Goal: Transaction & Acquisition: Purchase product/service

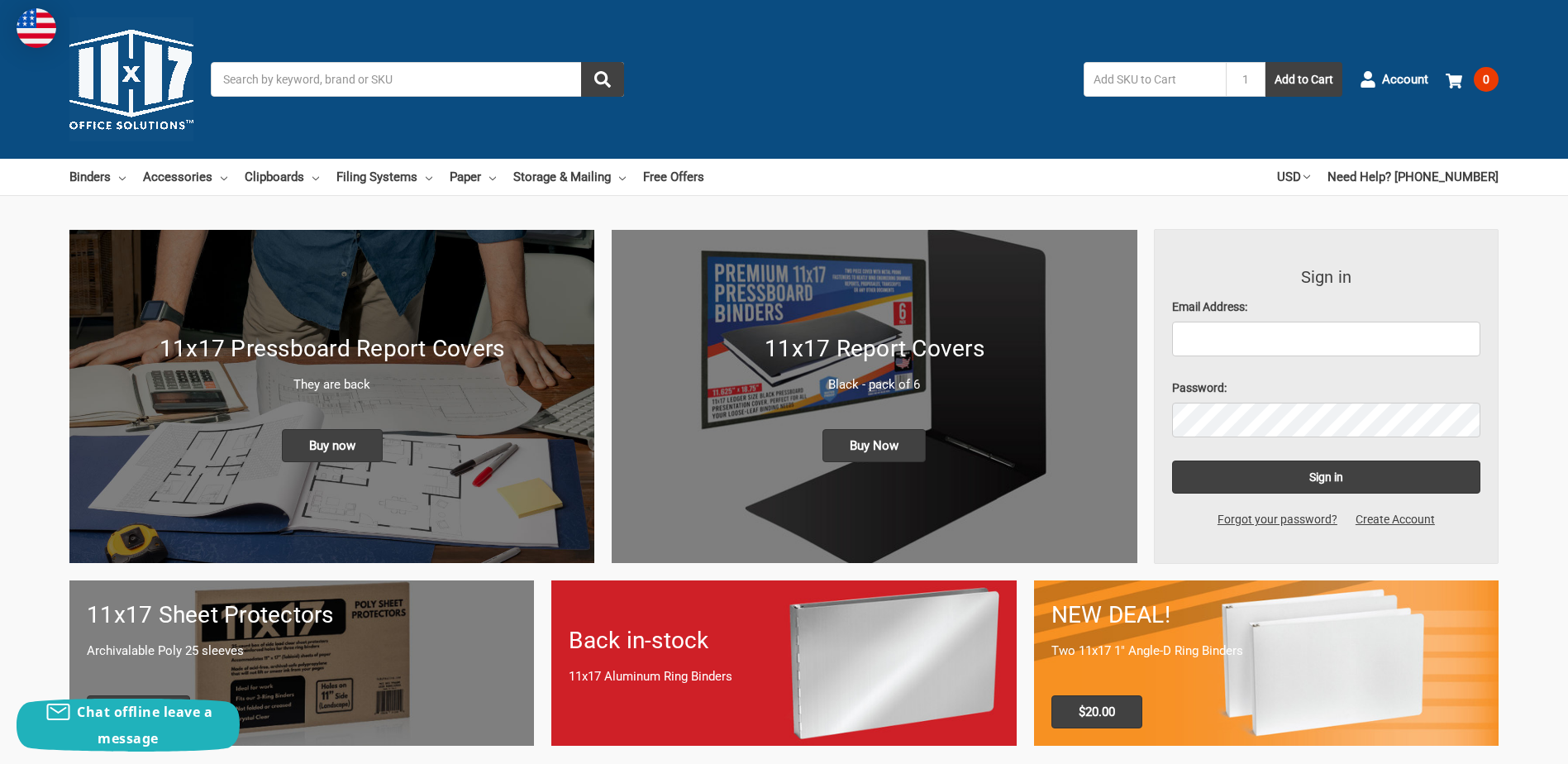
click at [240, 72] on input "Search" at bounding box center [418, 79] width 414 height 34
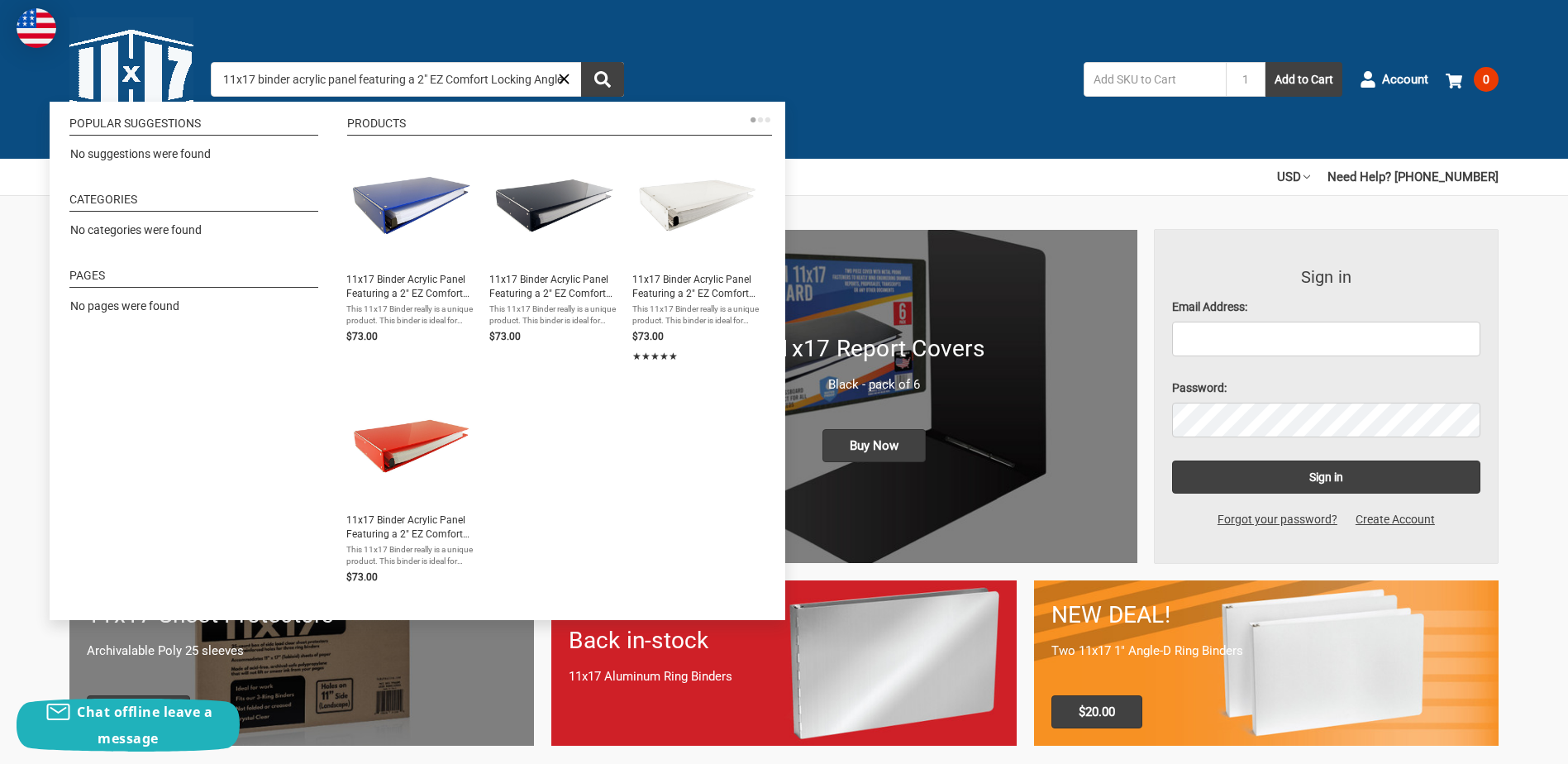
scroll to position [0, 3]
click at [421, 78] on input "11x17 binder acrylic panel featuring a 2" EZ Comfort Locking Angle" at bounding box center [418, 79] width 414 height 34
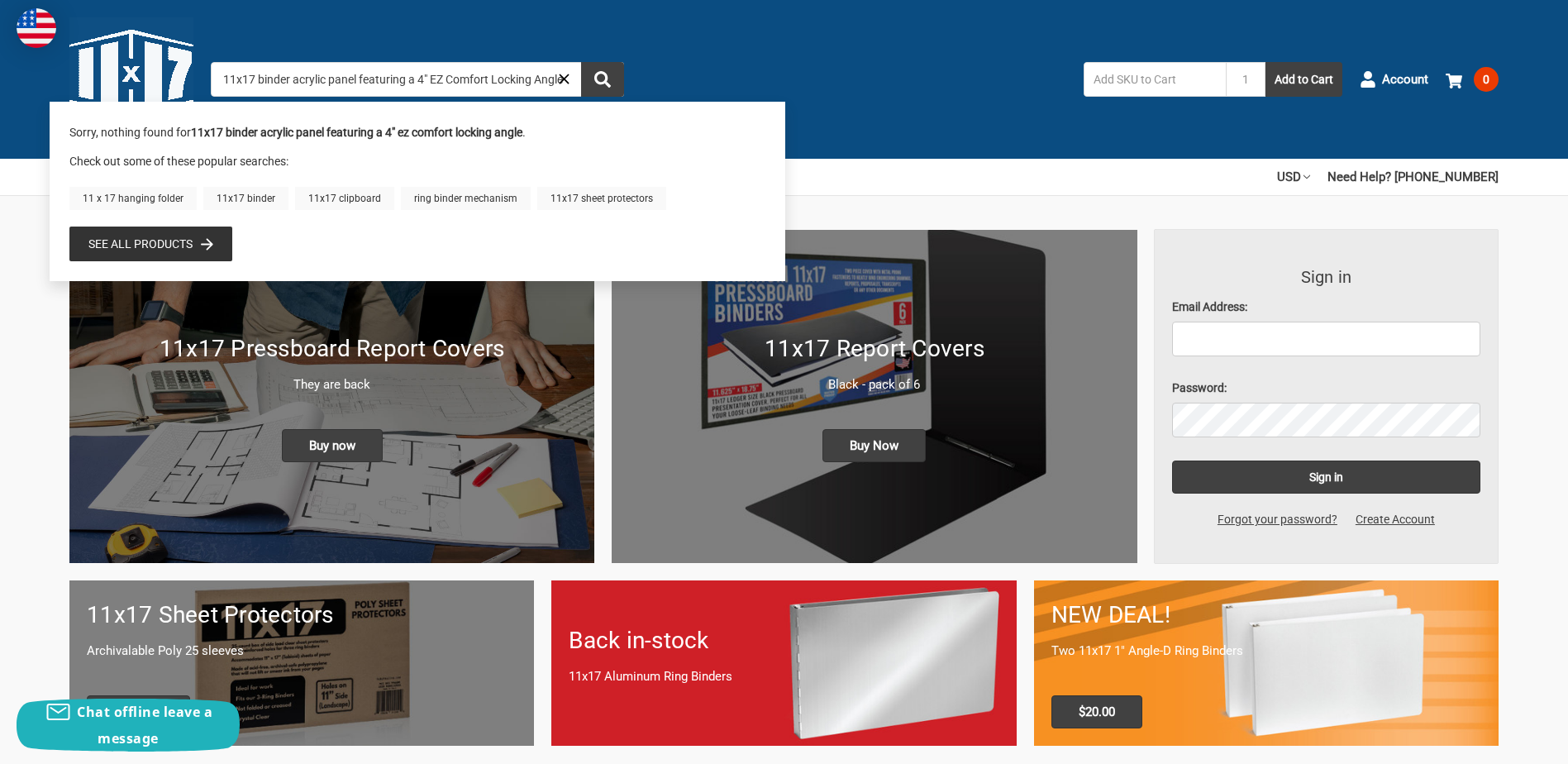
click at [575, 77] on input "11x17 binder acrylic panel featuring a 4" EZ Comfort Locking Angle" at bounding box center [418, 79] width 414 height 34
type input "11x17 binder acrylic panel featuring a 4" EZ Comfort Locking Angle"
click at [934, 70] on div "Search 11x17 binder acrylic panel featuring a 4" EZ Comfort Locking Angle Ruby …" at bounding box center [785, 79] width 1149 height 34
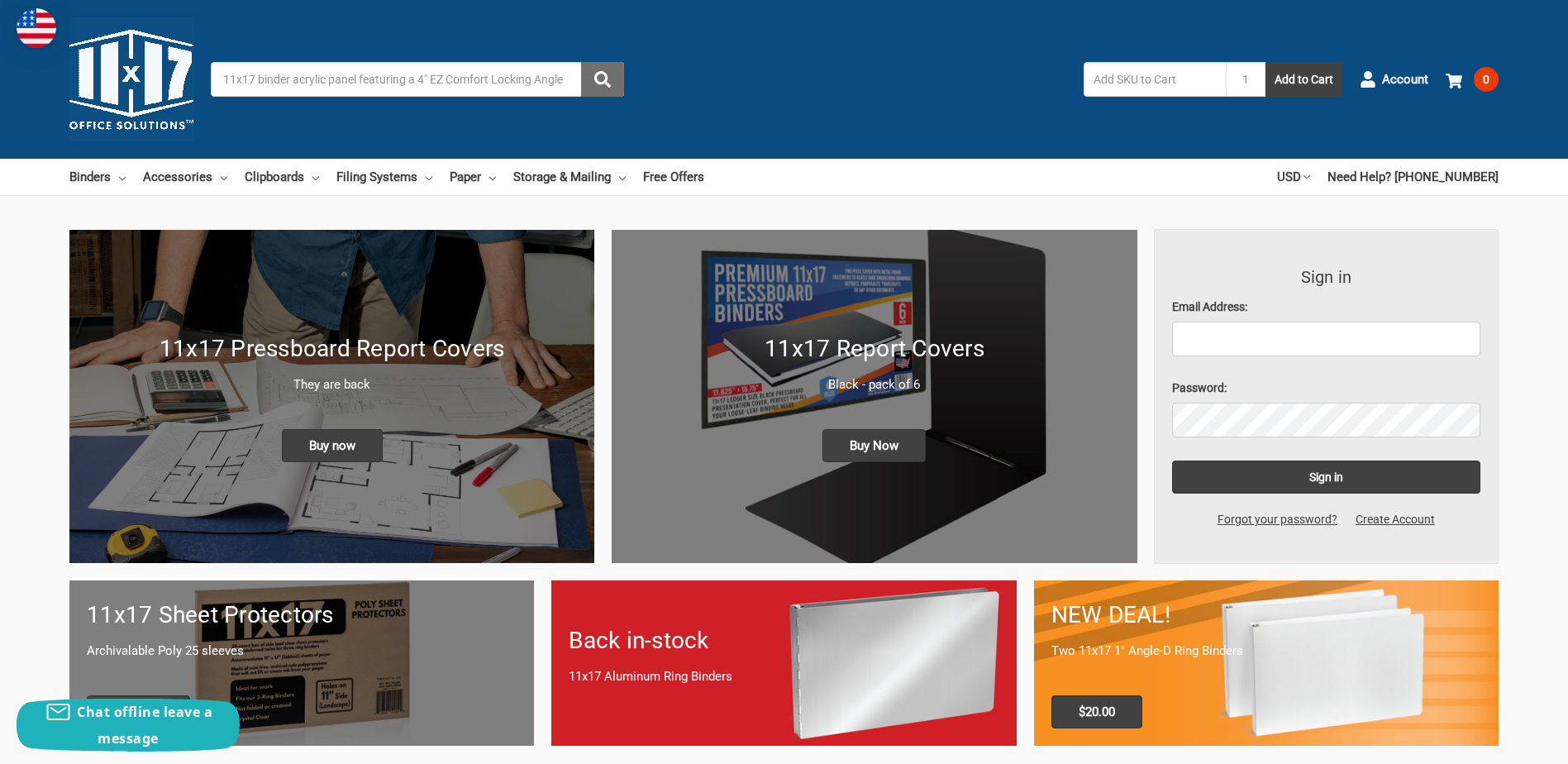
click at [598, 78] on icon "submit" at bounding box center [602, 79] width 16 height 16
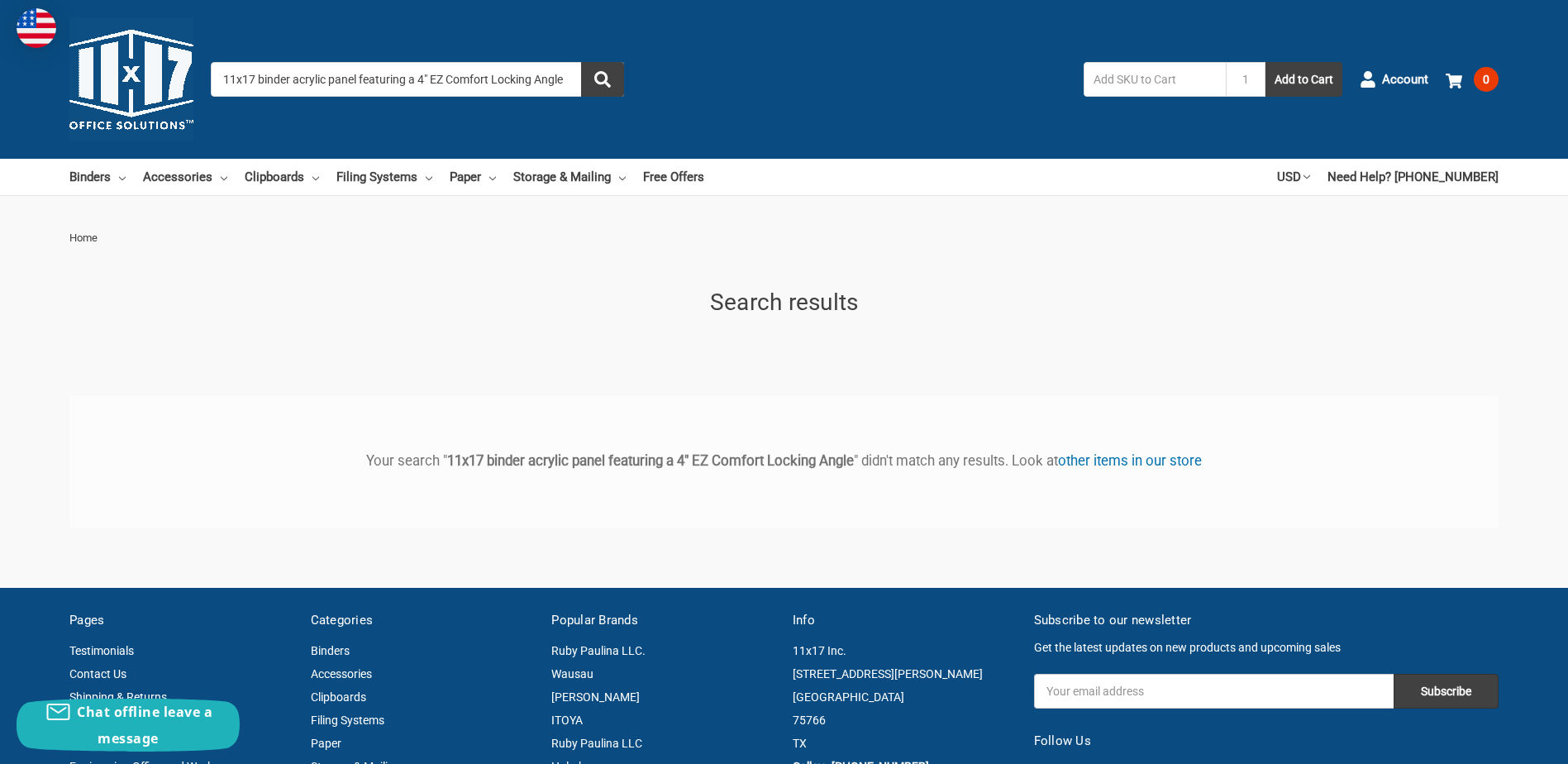
click at [425, 78] on input "11x17 binder acrylic panel featuring a 4" EZ Comfort Locking Angle" at bounding box center [418, 79] width 414 height 34
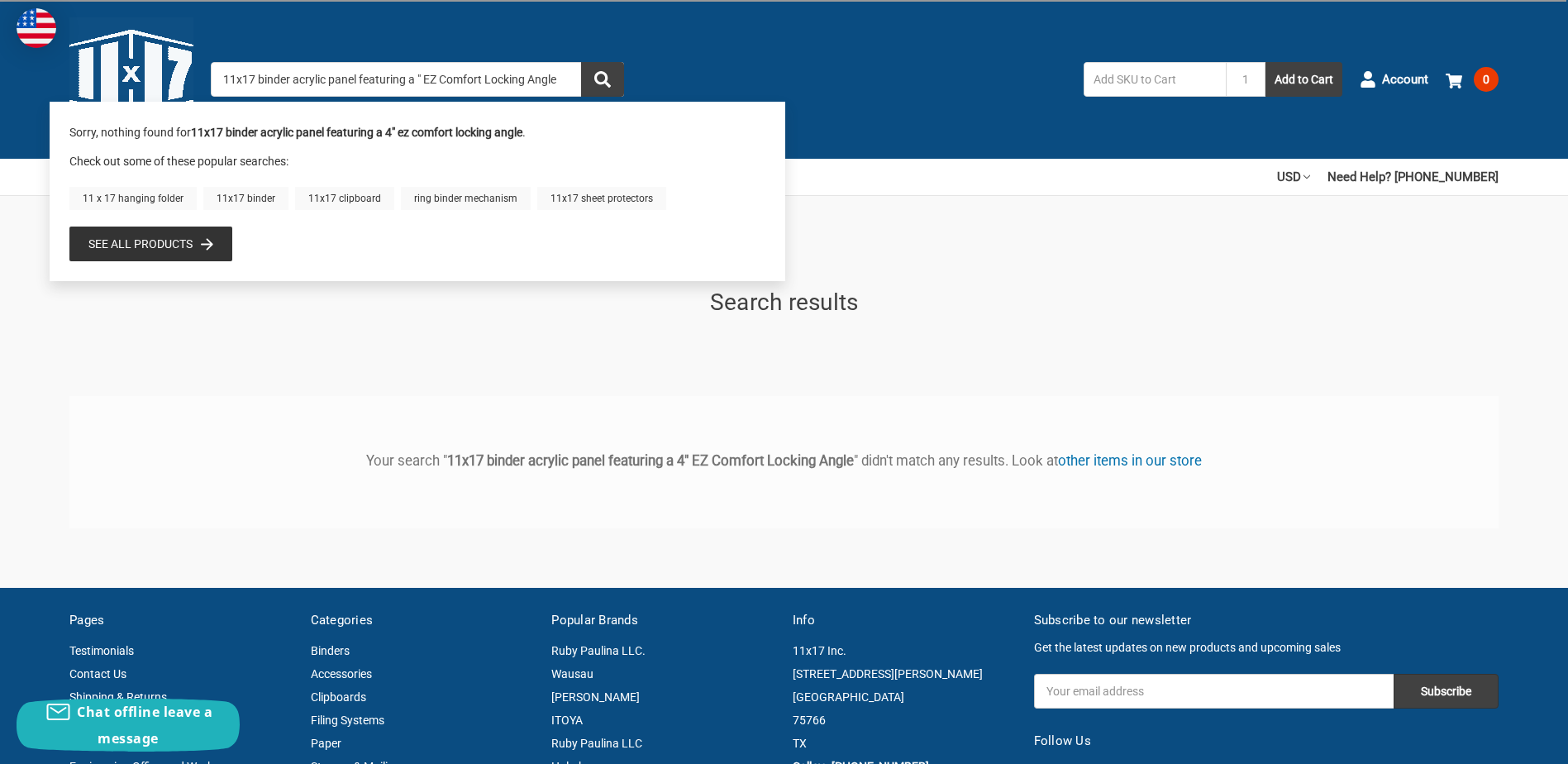
type input "11x17 binder acrylic panel featuring a 3" EZ Comfort Locking Angle"
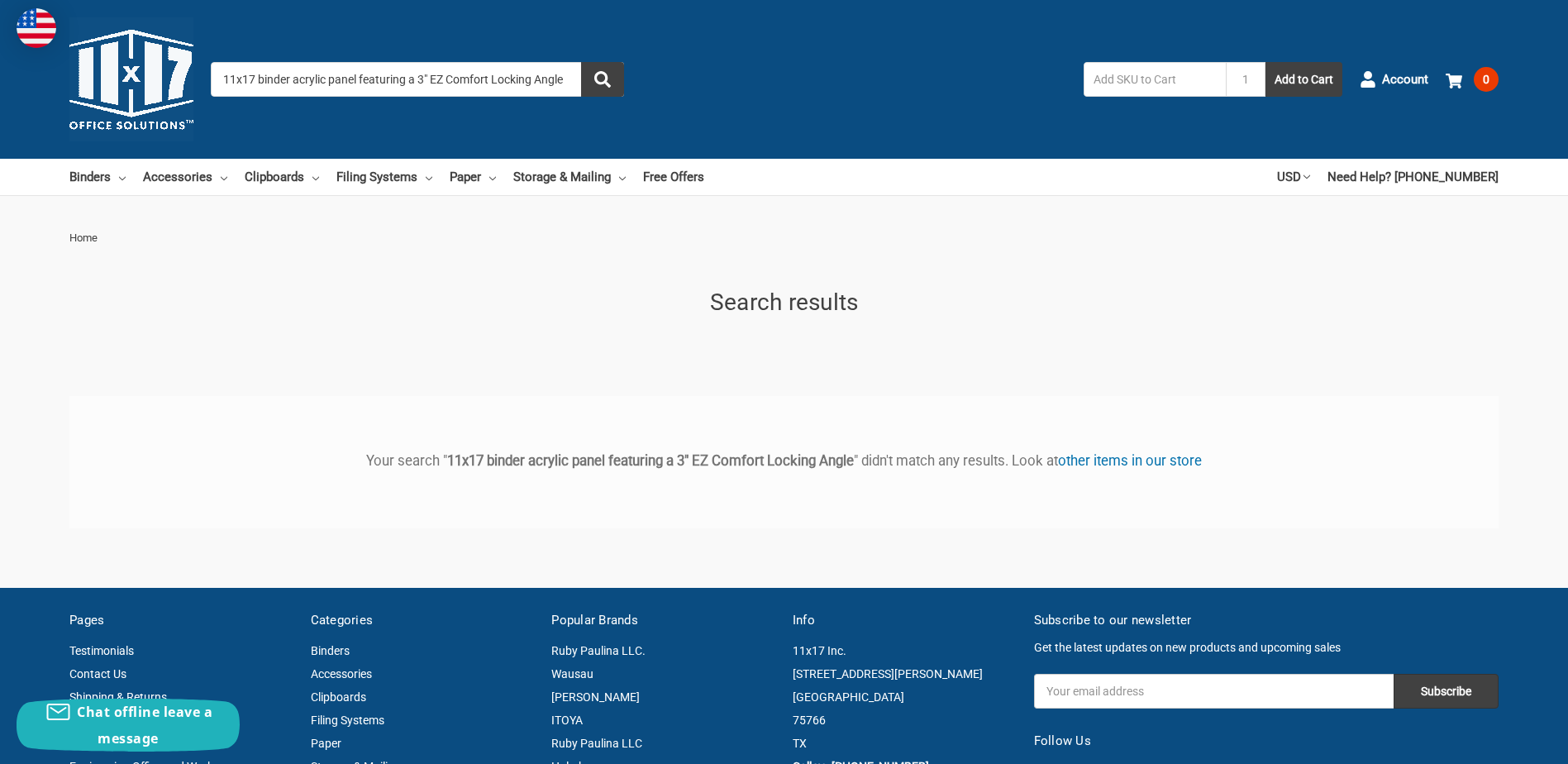
click at [425, 78] on input "11x17 binder acrylic panel featuring a 3" EZ Comfort Locking Angle" at bounding box center [418, 79] width 414 height 34
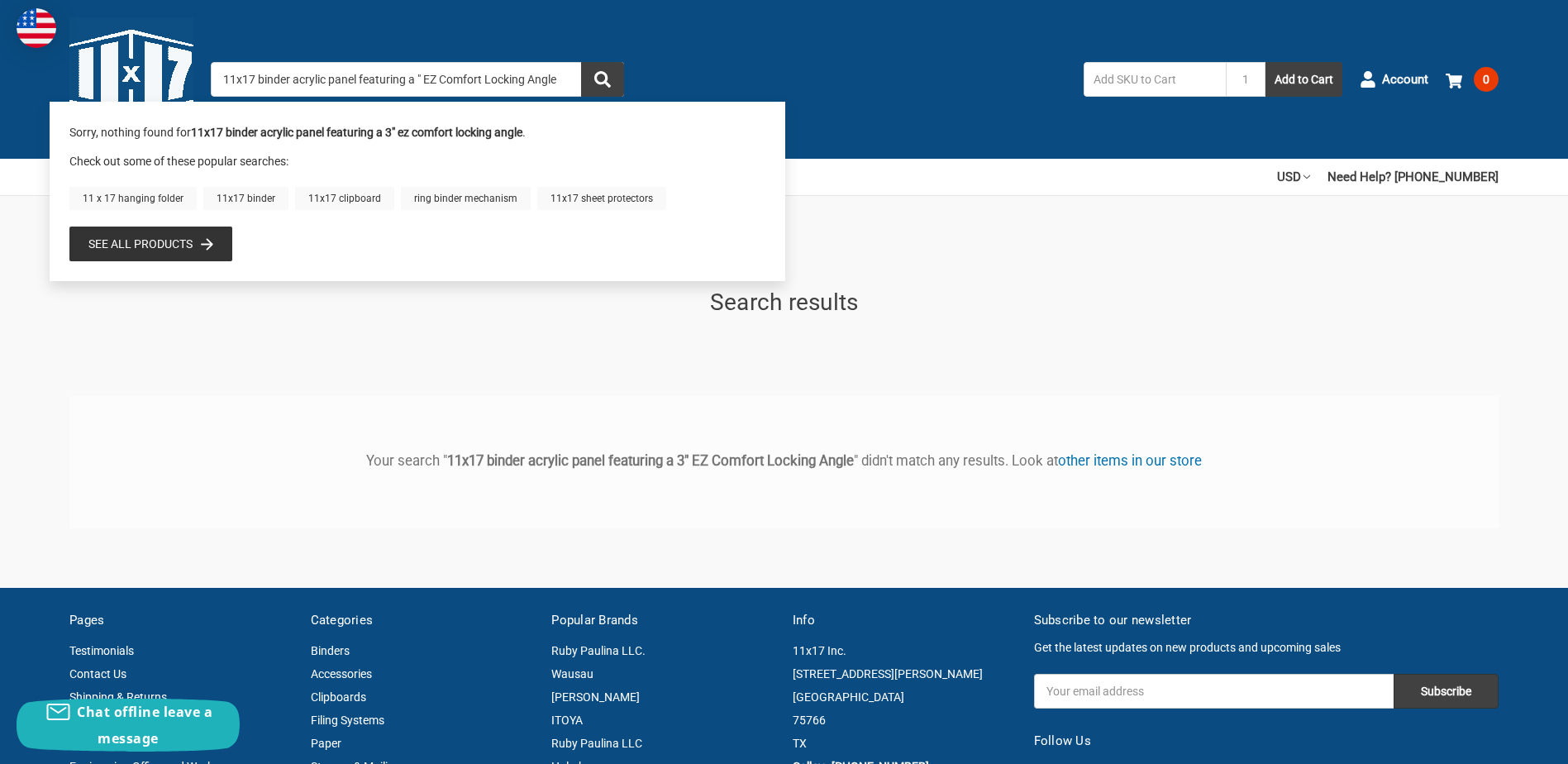
type input "11x17 binder acrylic panel featuring a 2" EZ Comfort Locking Angle"
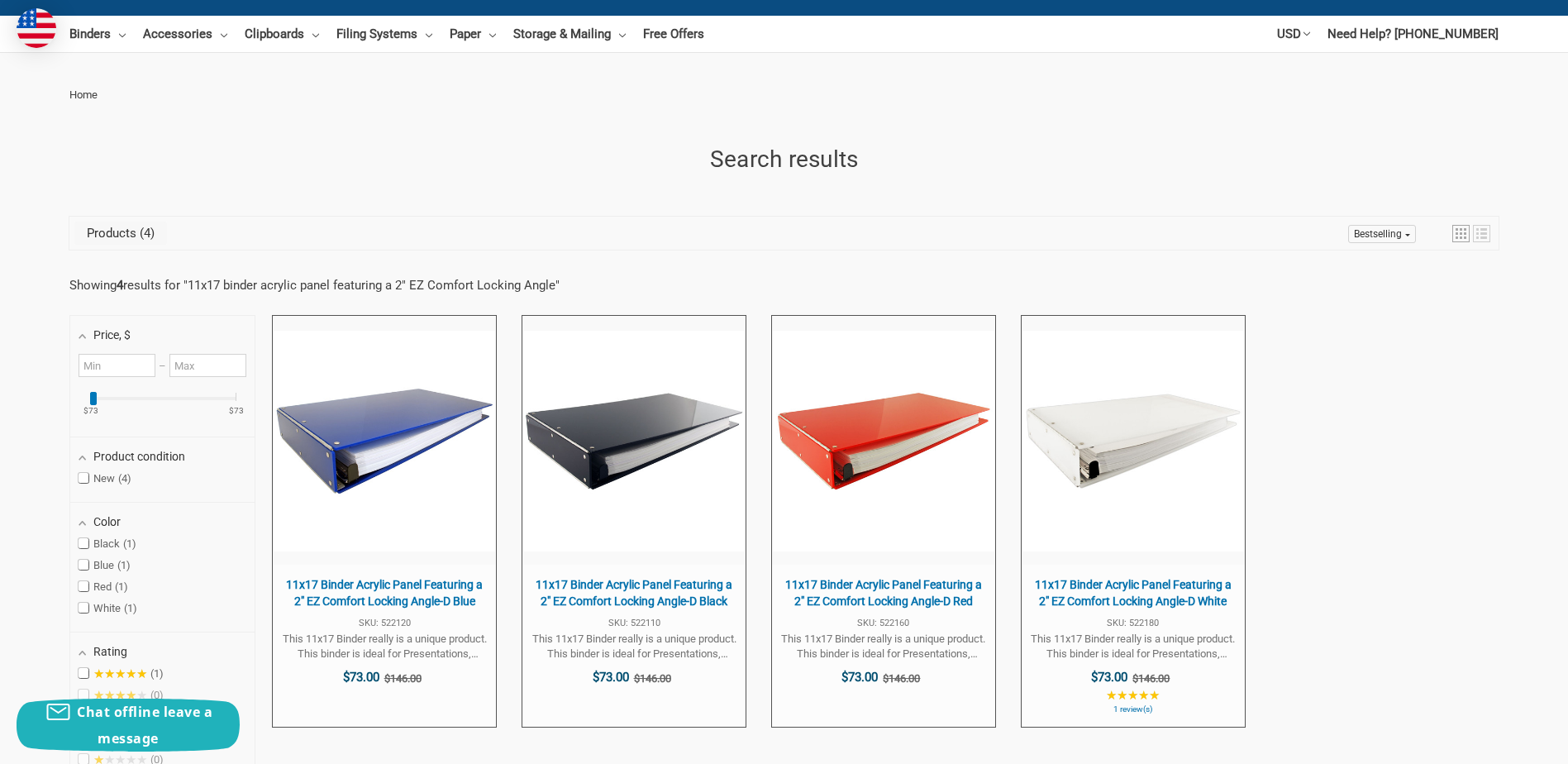
scroll to position [254, 0]
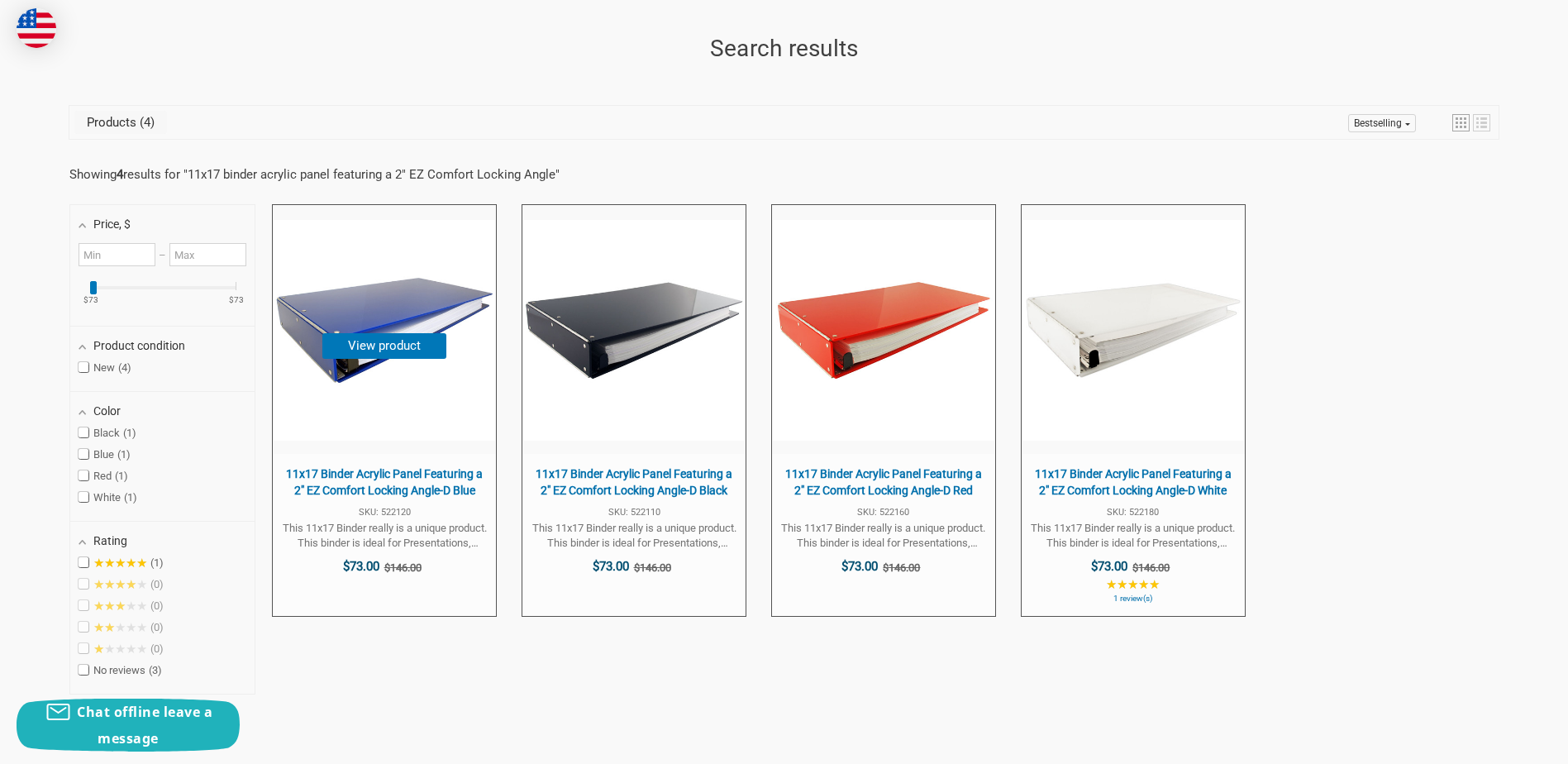
click at [375, 337] on button "View product" at bounding box center [384, 346] width 124 height 26
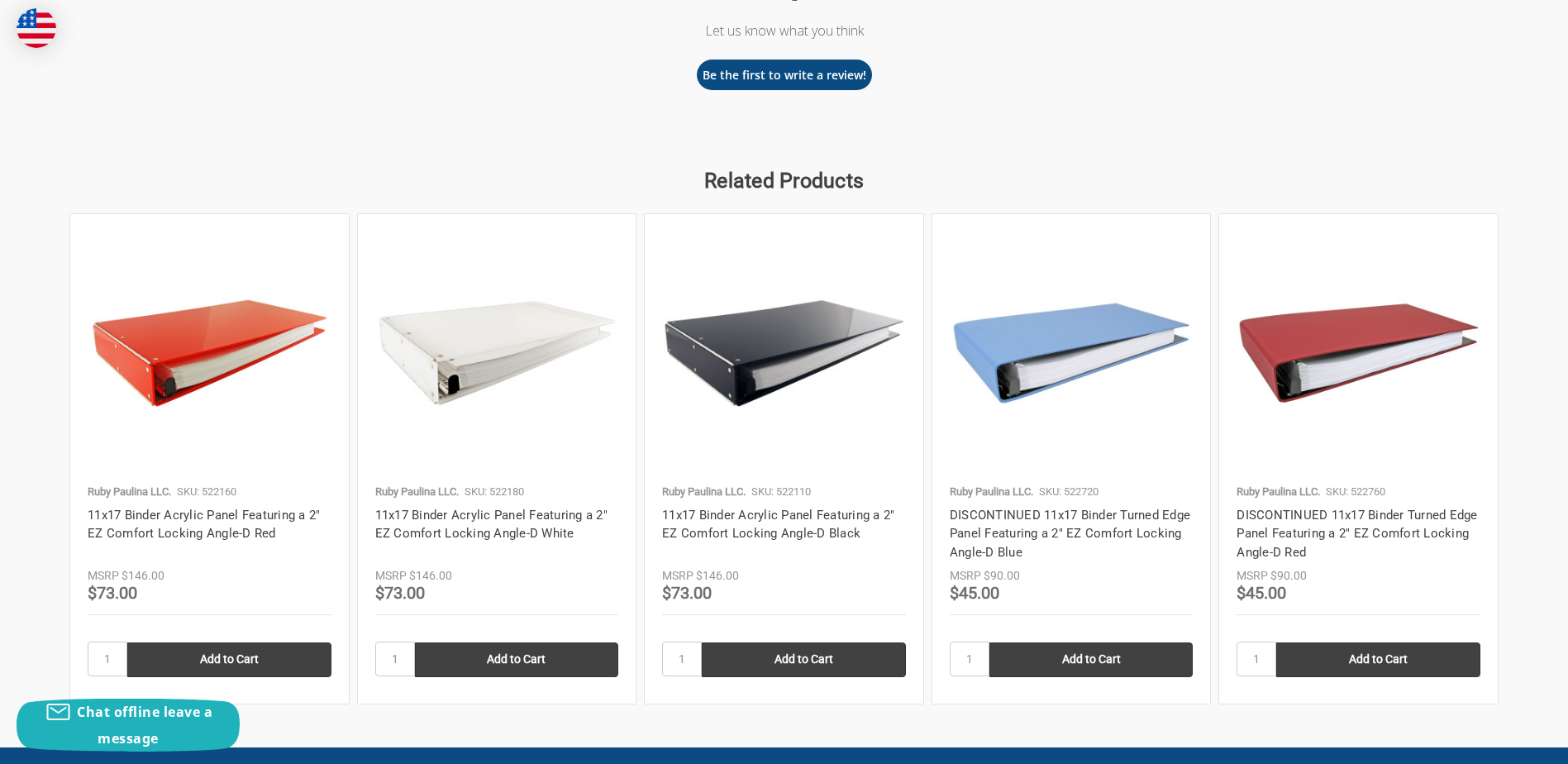
scroll to position [1761, 0]
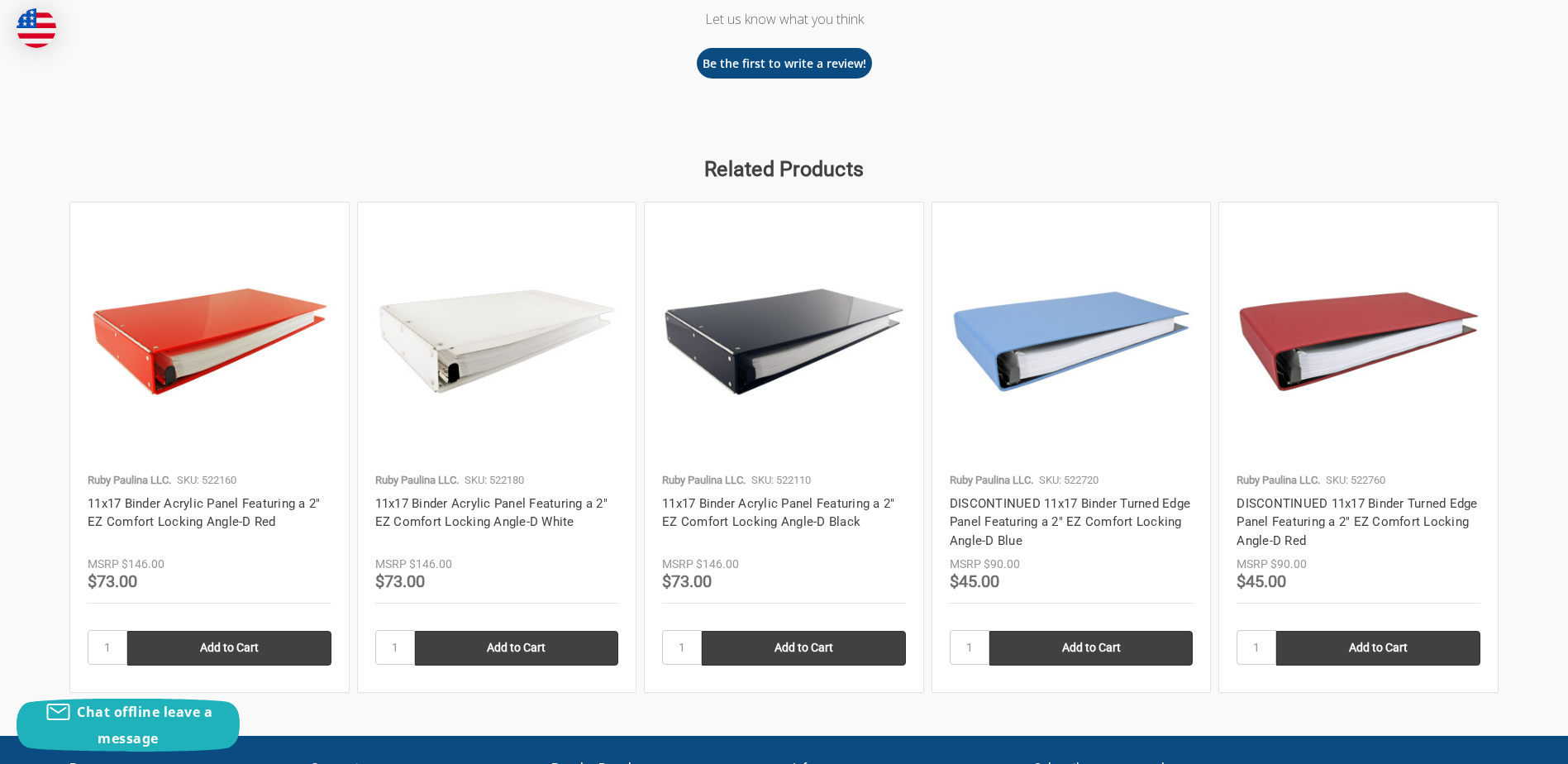
click at [763, 332] on img at bounding box center [784, 342] width 244 height 244
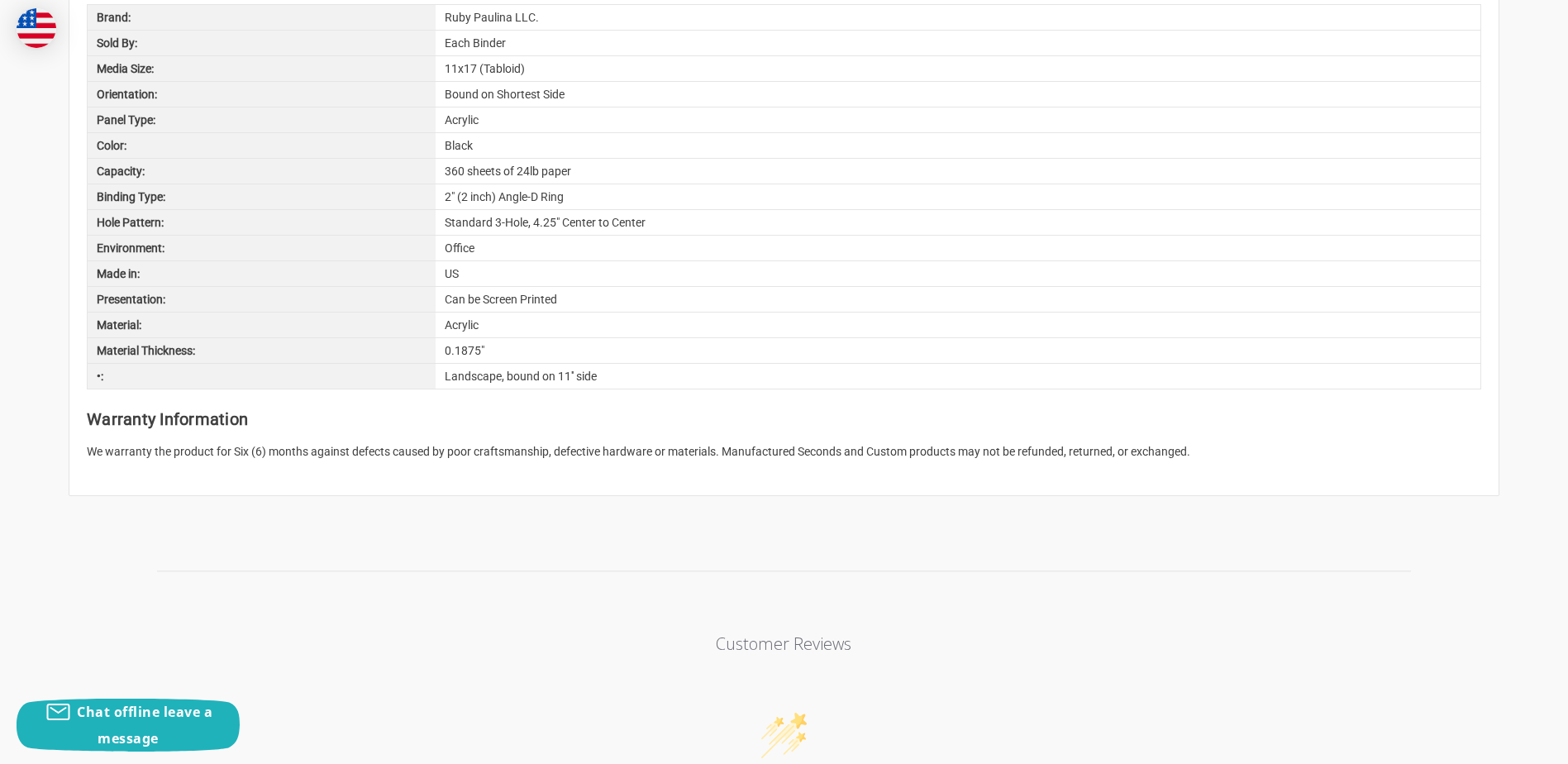
scroll to position [1763, 0]
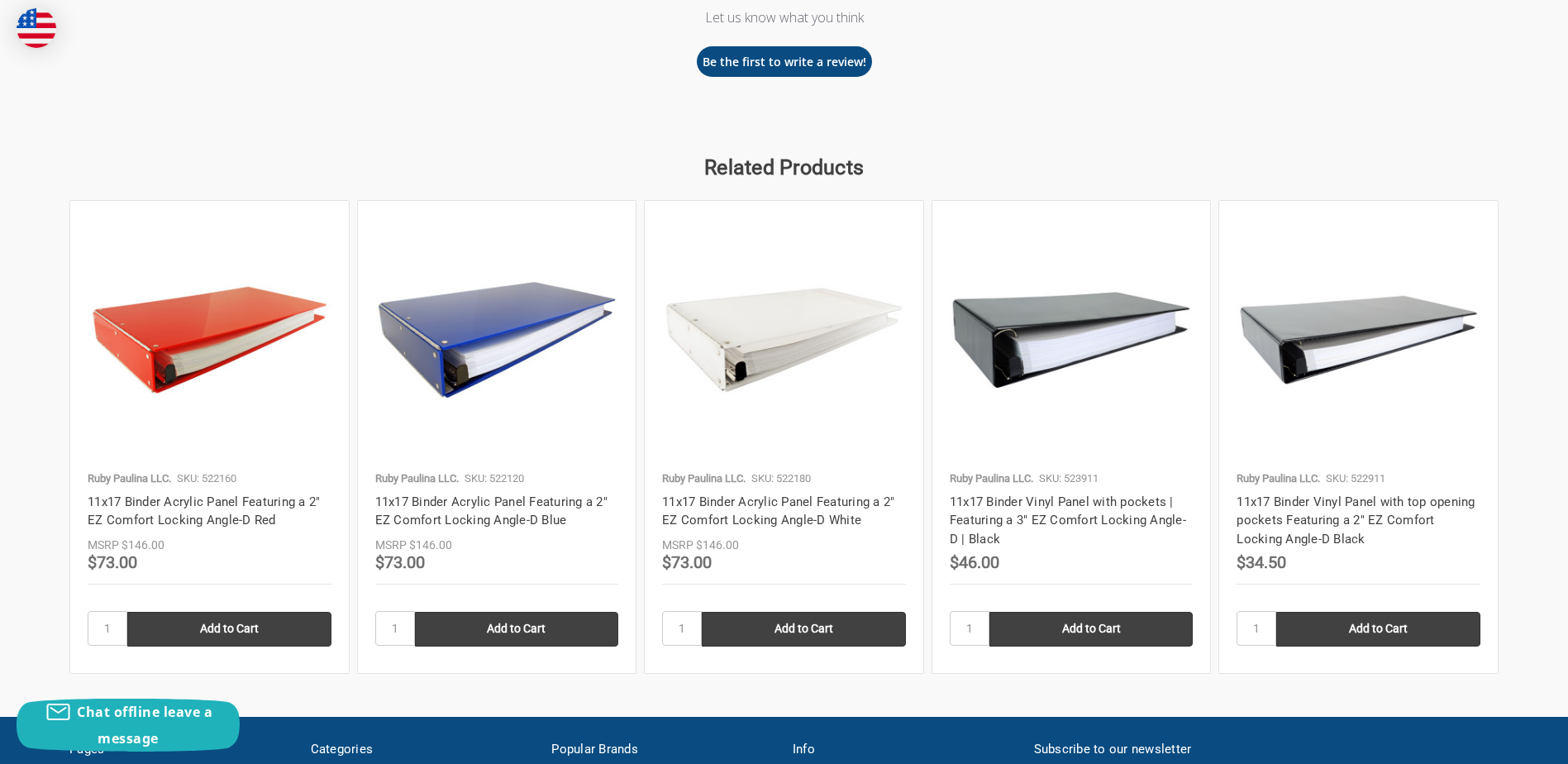
click at [455, 339] on img at bounding box center [497, 340] width 244 height 244
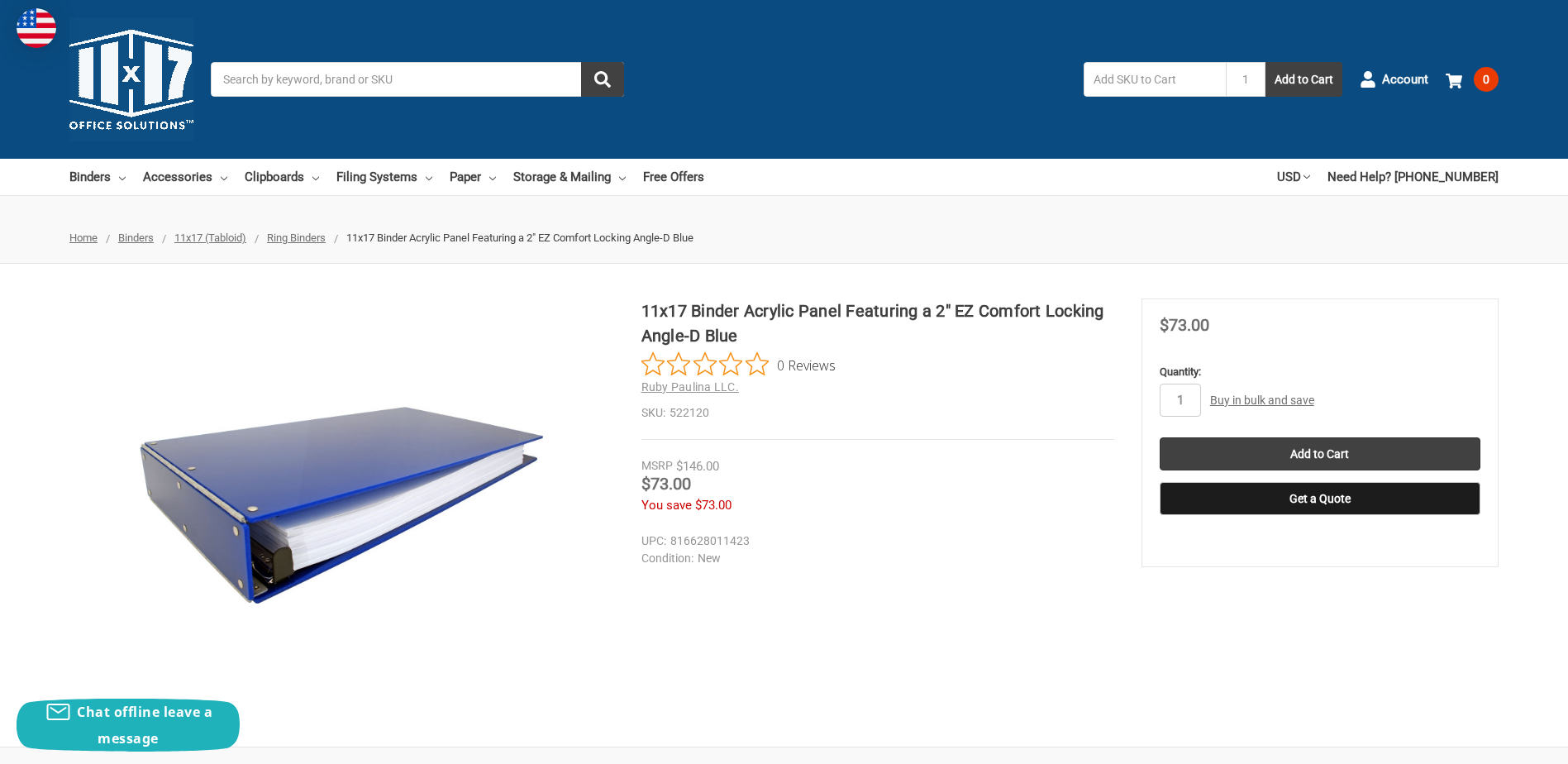
click at [515, 80] on input "Search" at bounding box center [418, 79] width 414 height 34
click at [897, 342] on h1 "11x17 Binder Acrylic Panel Featuring a 2" EZ Comfort Locking Angle-D Blue" at bounding box center [877, 324] width 473 height 50
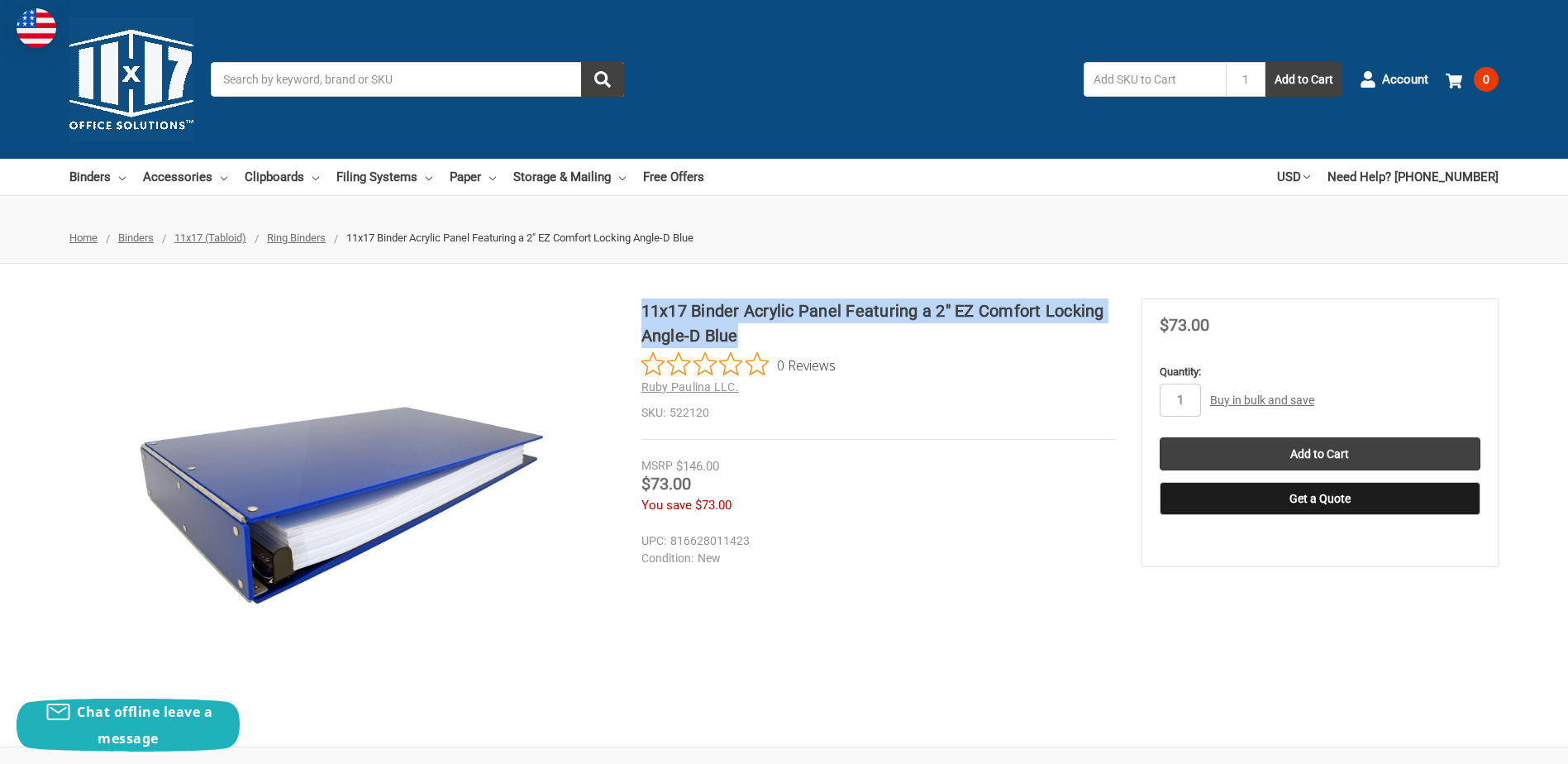
drag, startPoint x: 752, startPoint y: 337, endPoint x: 645, endPoint y: 291, distance: 116.5
click at [645, 291] on div "11x17 Binder Acrylic Panel Featuring a 2" EZ Comfort Locking Angle-D Blue 0 Rev…" at bounding box center [784, 505] width 1568 height 482
copy h1 "11x17 Binder Acrylic Panel Featuring a 2" EZ Comfort Locking Angle-D Blue"
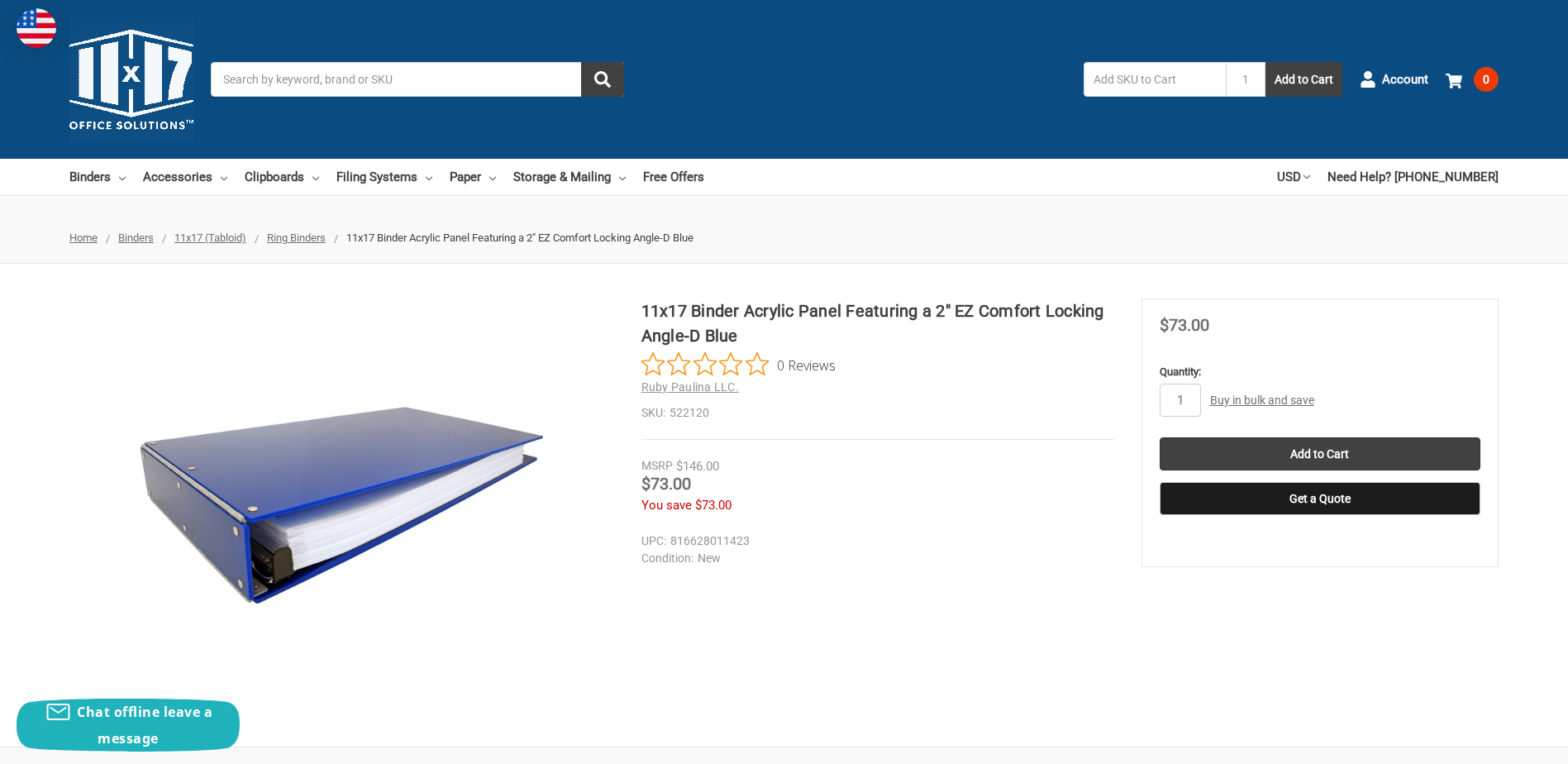
click at [478, 82] on input "Search" at bounding box center [418, 79] width 414 height 34
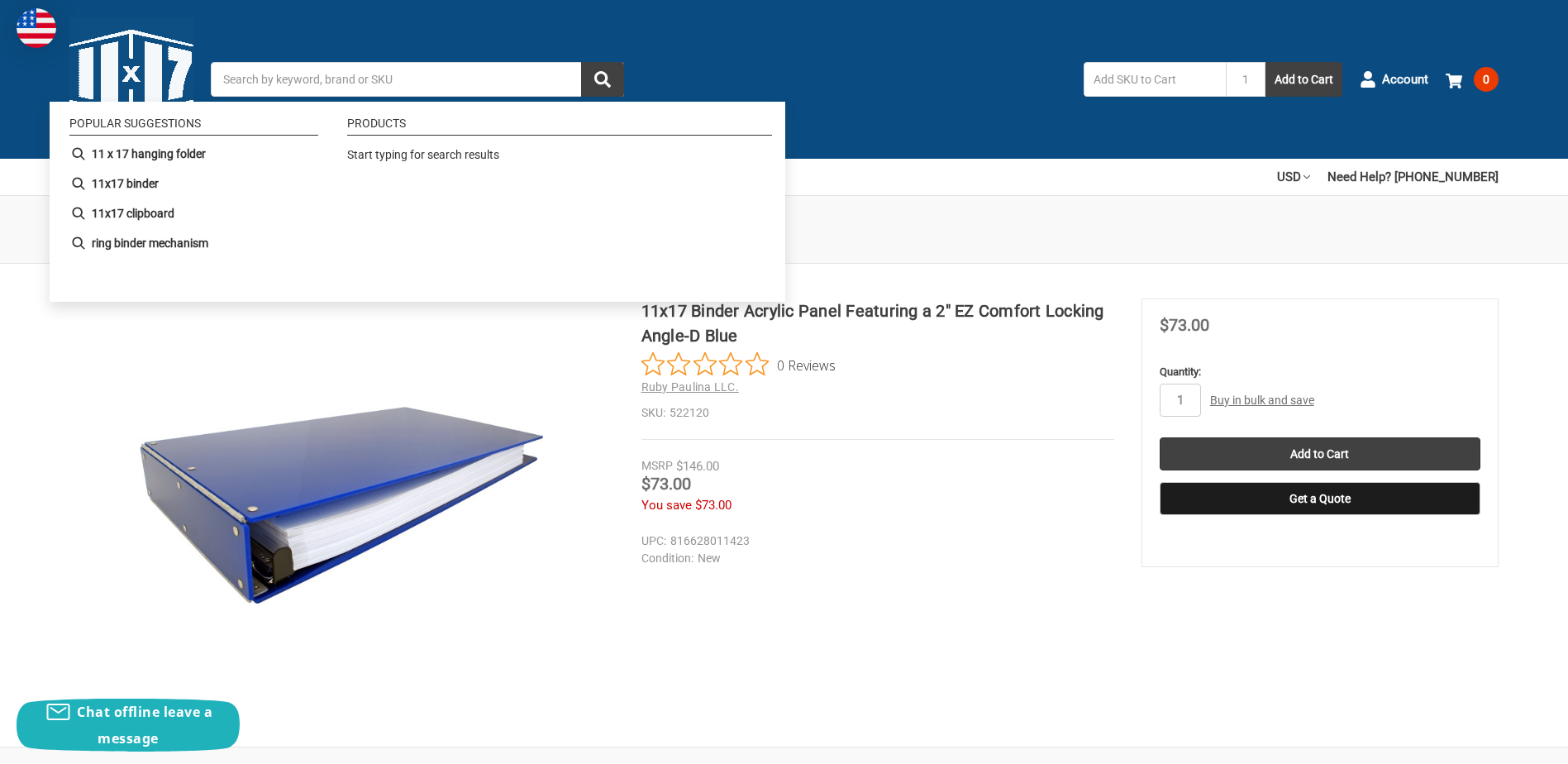
paste input "11x17 Binder Acrylic Panel Featuring a 2" EZ Comfort Locking Angle-D Blue"
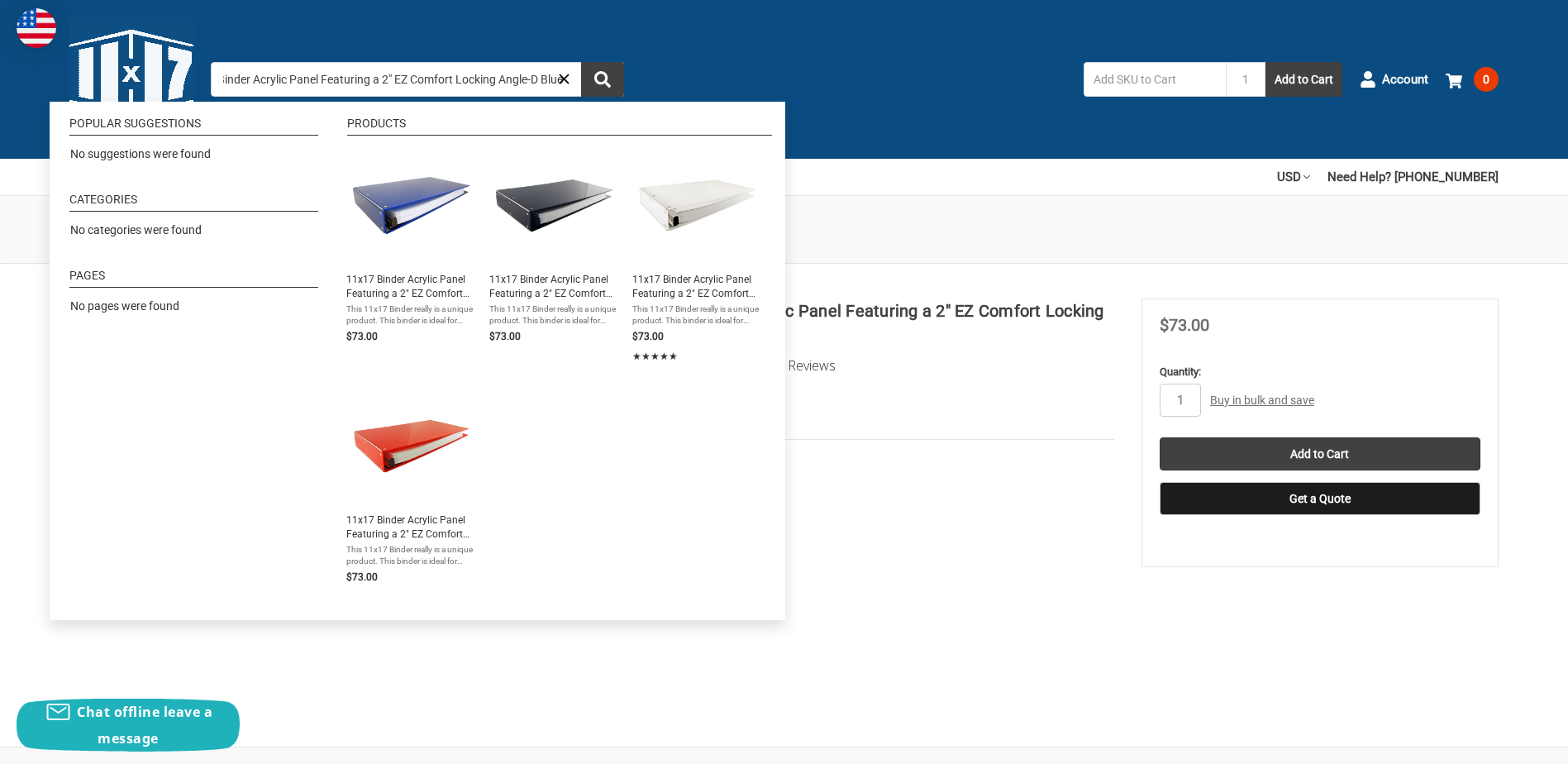
click at [387, 79] on input "11x17 Binder Acrylic Panel Featuring a 2" EZ Comfort Locking Angle-D Blue" at bounding box center [418, 79] width 414 height 34
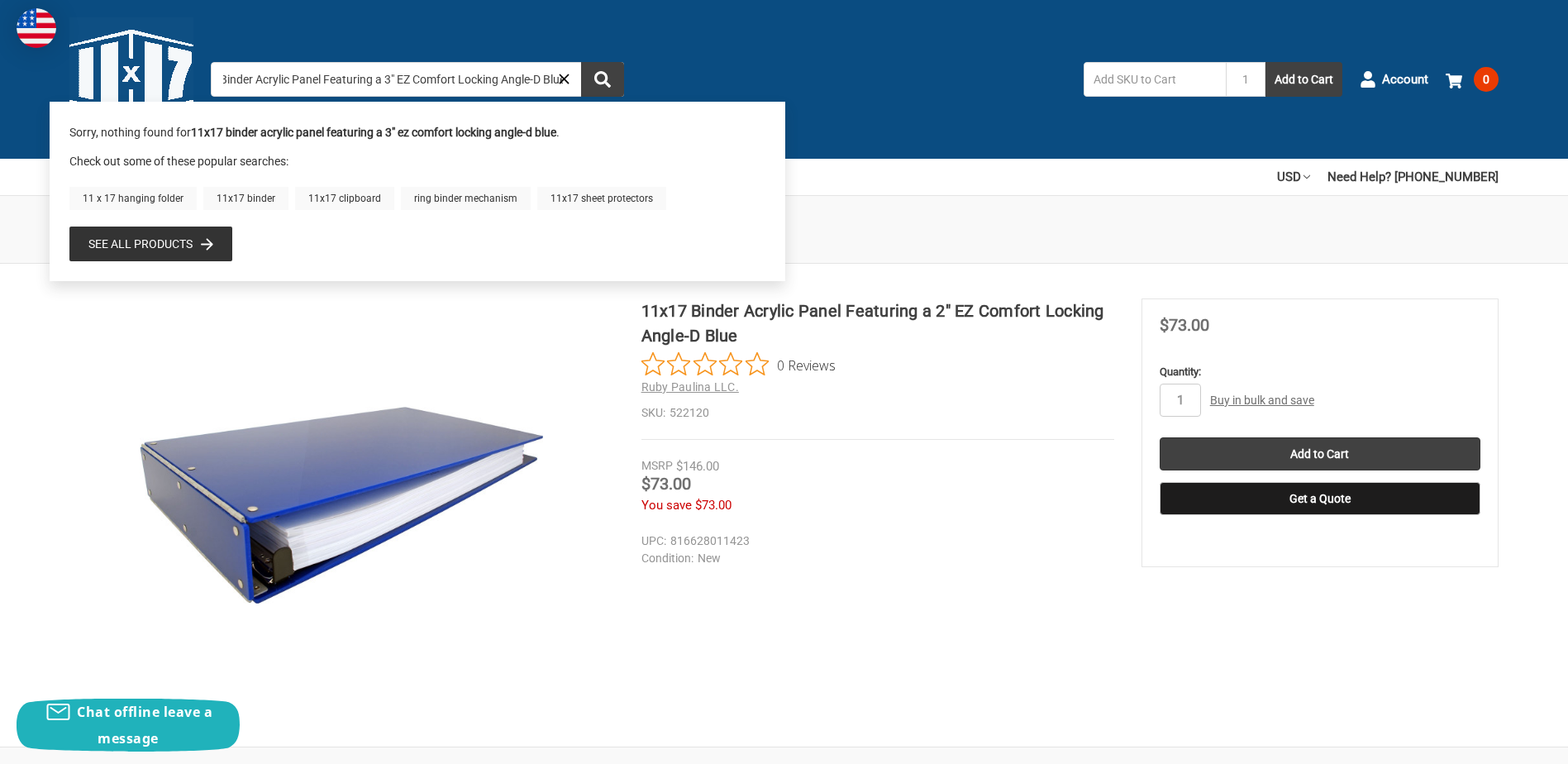
type input "11x17 Binder Acrylic Panel Featuring a 3" EZ Comfort Locking Angle-D Blue"
